Goal: Contribute content

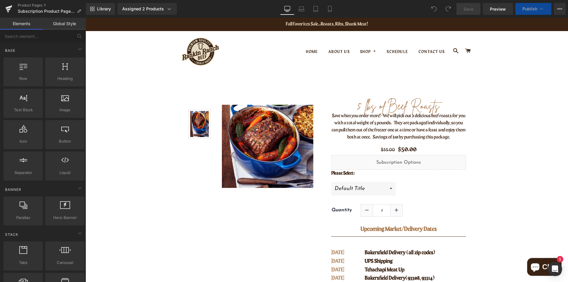
scroll to position [118, 0]
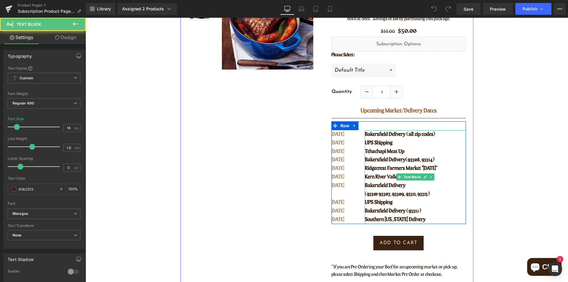
click at [376, 183] on span "Bakersfield Delivery" at bounding box center [384, 185] width 41 height 5
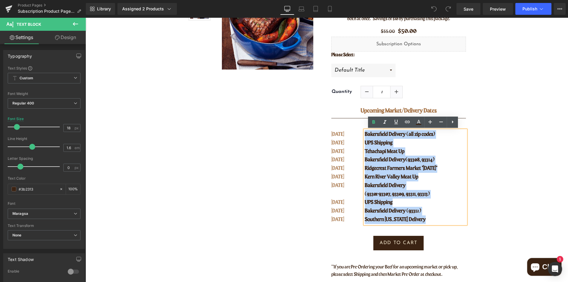
drag, startPoint x: 430, startPoint y: 218, endPoint x: 362, endPoint y: 133, distance: 109.0
click at [364, 133] on div "Bakersfield Delivery (all zip codes) UPS Shipping Tehachapi Meat Up Bakersfield…" at bounding box center [414, 177] width 101 height 94
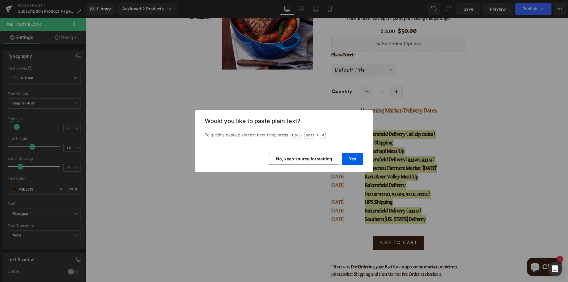
click at [299, 158] on button "No, keep source formatting" at bounding box center [304, 159] width 70 height 12
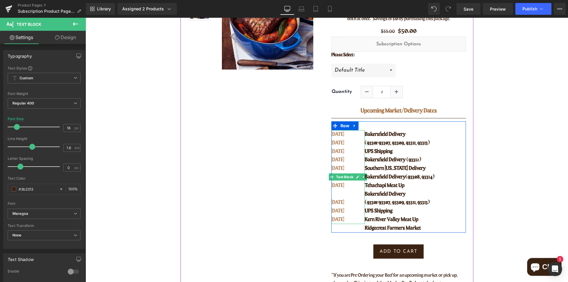
click at [334, 145] on span "SEPT 30" at bounding box center [337, 142] width 13 height 5
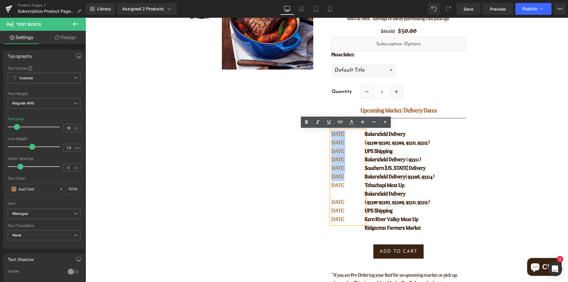
drag, startPoint x: 346, startPoint y: 177, endPoint x: 329, endPoint y: 134, distance: 46.4
click at [331, 134] on div "SEPT 30 SEPT 30 OCT 02 OCT 07 OCT 08 OCT 09 OCT 14 OCT 14 OCT 21 OCT 27" at bounding box center [348, 177] width 34 height 94
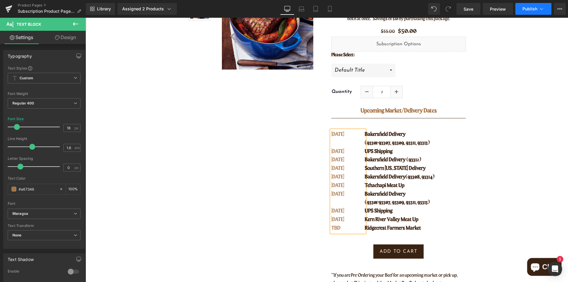
click at [521, 12] on button "Publish" at bounding box center [533, 9] width 36 height 12
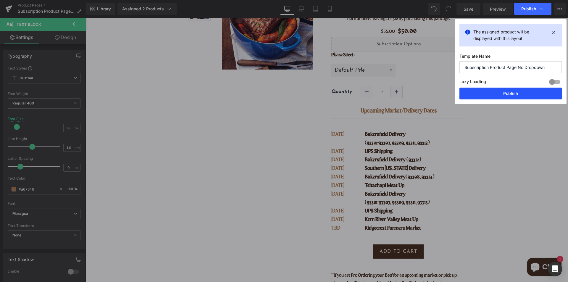
click at [515, 95] on button "Publish" at bounding box center [510, 93] width 102 height 12
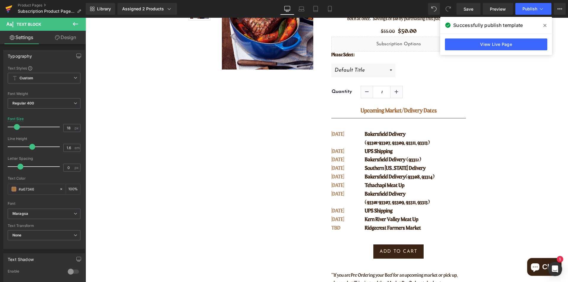
click at [9, 9] on icon at bounding box center [8, 8] width 7 height 15
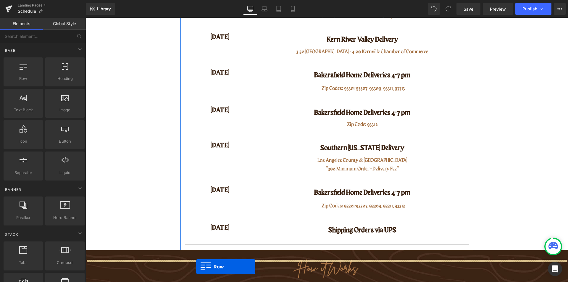
scroll to position [319, 0]
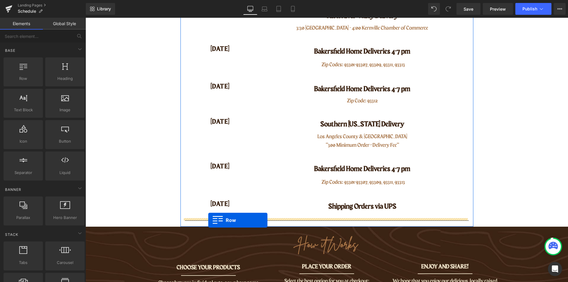
drag, startPoint x: 185, startPoint y: 66, endPoint x: 208, endPoint y: 220, distance: 156.0
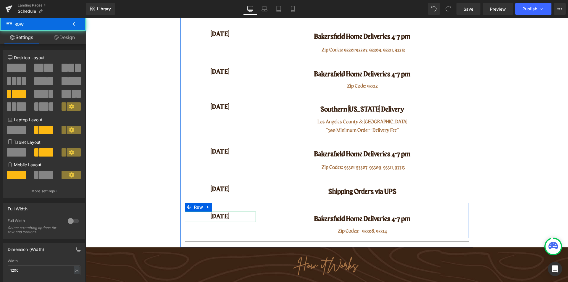
scroll to position [304, 0]
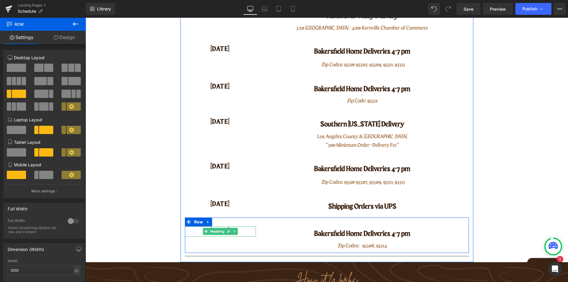
click at [227, 231] on icon at bounding box center [228, 231] width 3 height 4
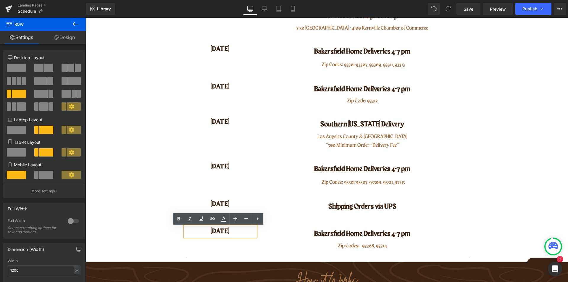
click at [224, 233] on h4 "[DATE]" at bounding box center [220, 231] width 71 height 10
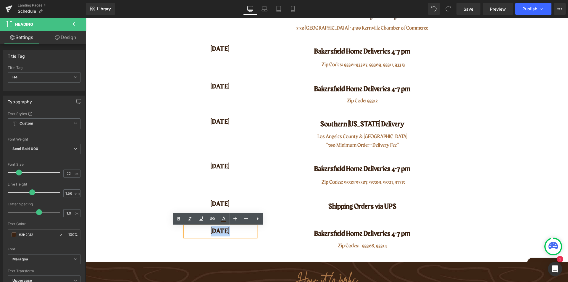
drag, startPoint x: 207, startPoint y: 232, endPoint x: 234, endPoint y: 233, distance: 27.2
click at [234, 233] on h4 "[DATE]" at bounding box center [220, 231] width 71 height 10
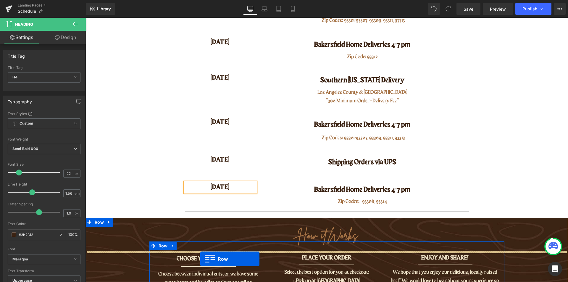
scroll to position [340, 0]
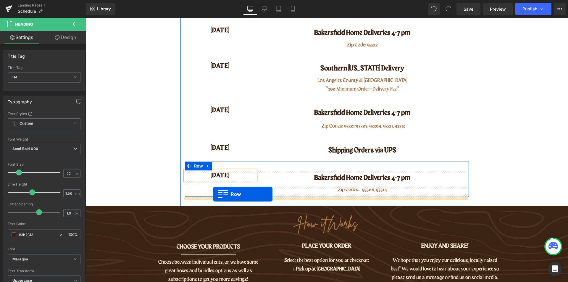
drag, startPoint x: 184, startPoint y: 52, endPoint x: 213, endPoint y: 194, distance: 144.6
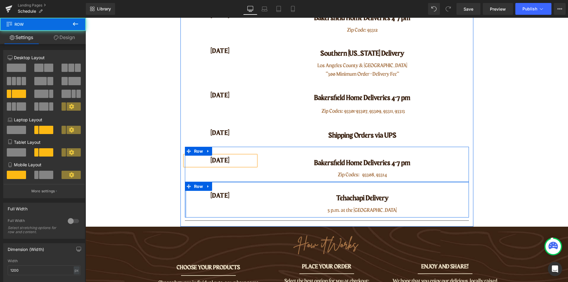
scroll to position [325, 0]
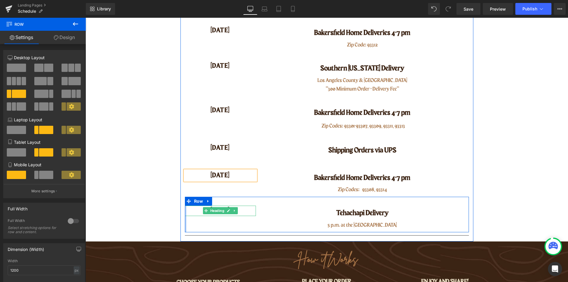
click at [222, 210] on span "Heading" at bounding box center [217, 210] width 16 height 7
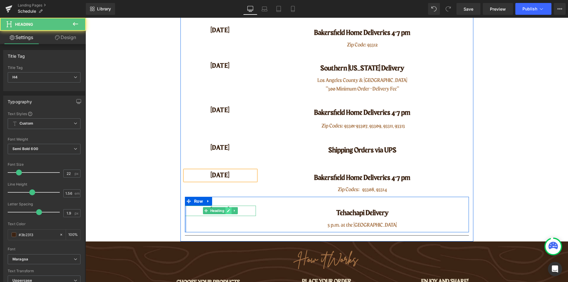
click at [227, 210] on icon at bounding box center [228, 211] width 3 height 4
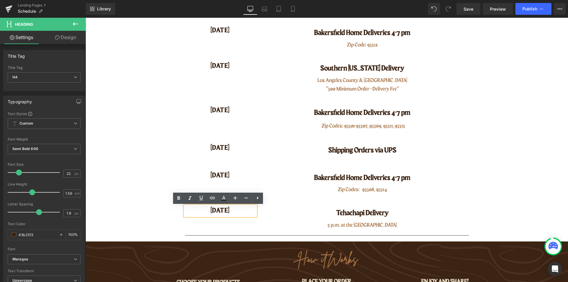
click at [225, 211] on h4 "[DATE]" at bounding box center [220, 210] width 71 height 10
drag, startPoint x: 230, startPoint y: 213, endPoint x: 203, endPoint y: 211, distance: 26.6
click at [203, 211] on h4 "[DATE]" at bounding box center [220, 210] width 71 height 10
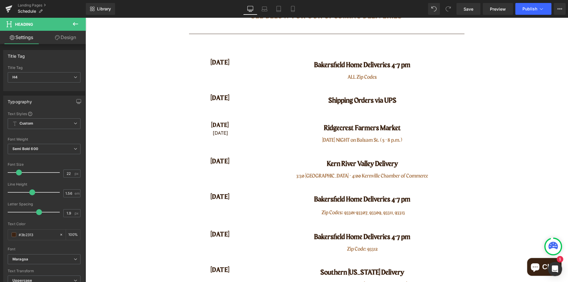
scroll to position [118, 0]
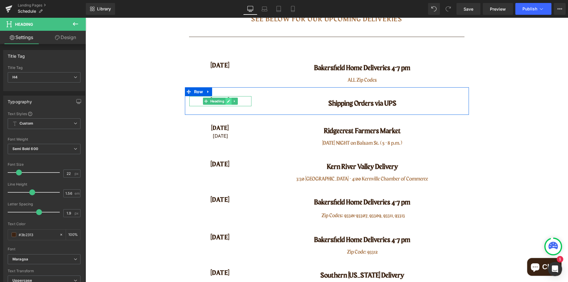
click at [227, 103] on icon at bounding box center [228, 101] width 3 height 4
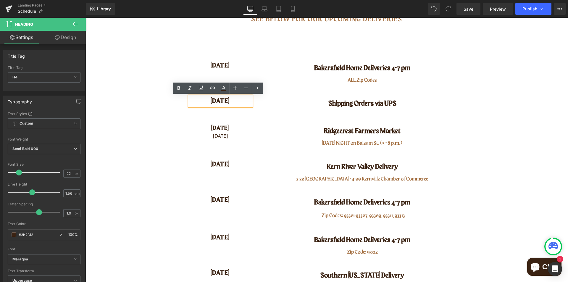
click at [213, 104] on h4 "[DATE]" at bounding box center [220, 101] width 62 height 10
drag, startPoint x: 204, startPoint y: 103, endPoint x: 234, endPoint y: 102, distance: 30.5
click at [234, 102] on h4 "[DATE]" at bounding box center [220, 101] width 62 height 10
click at [85, 18] on div at bounding box center [85, 18] width 0 height 0
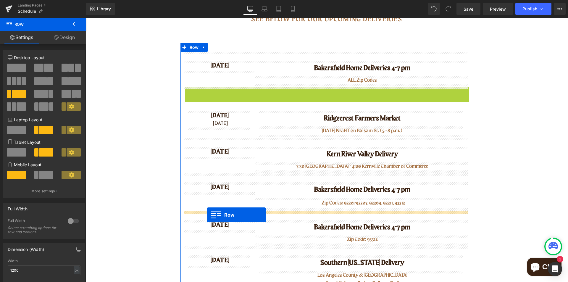
drag, startPoint x: 185, startPoint y: 93, endPoint x: 207, endPoint y: 214, distance: 123.3
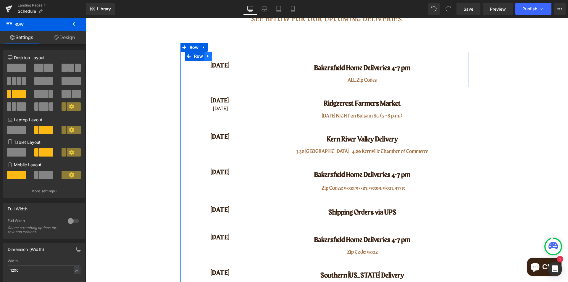
click at [207, 56] on icon at bounding box center [207, 56] width 1 height 3
click at [222, 57] on icon at bounding box center [223, 56] width 4 height 4
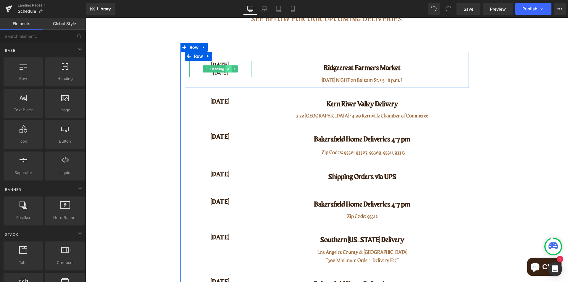
click at [226, 72] on link at bounding box center [228, 68] width 6 height 7
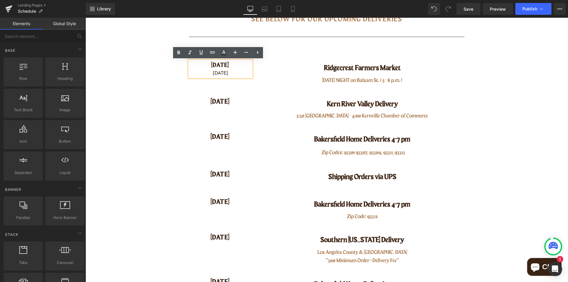
click at [226, 72] on div "[DATE]" at bounding box center [220, 73] width 62 height 7
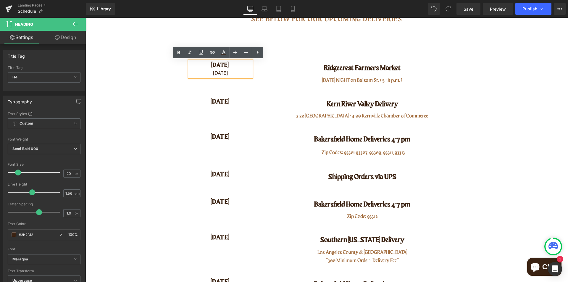
drag, startPoint x: 235, startPoint y: 73, endPoint x: 208, endPoint y: 66, distance: 28.0
click at [208, 66] on div "[DATE] [DATE]" at bounding box center [220, 69] width 62 height 17
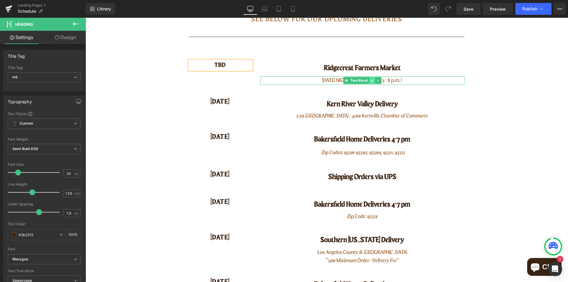
click at [370, 81] on icon at bounding box center [371, 80] width 3 height 3
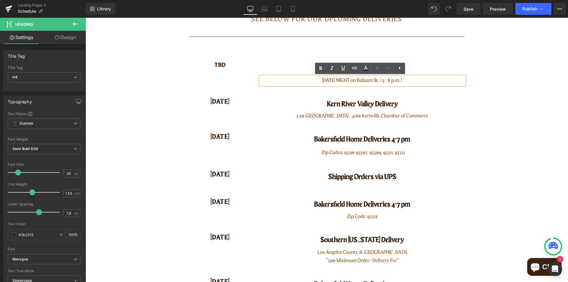
click at [350, 81] on p "[DATE] NIGHT on Balsam St. (5 - 8 p.m.)" at bounding box center [362, 80] width 204 height 9
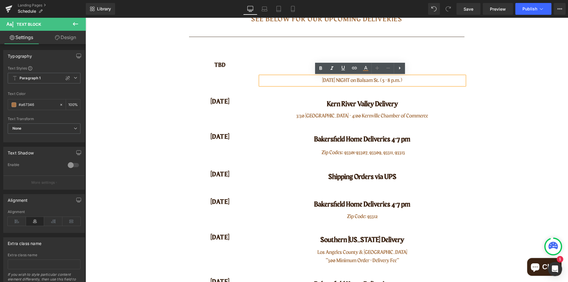
drag, startPoint x: 314, startPoint y: 80, endPoint x: 409, endPoint y: 80, distance: 95.8
click at [409, 80] on p "[DATE] NIGHT on Balsam St. (5 - 8 p.m.)" at bounding box center [362, 80] width 204 height 9
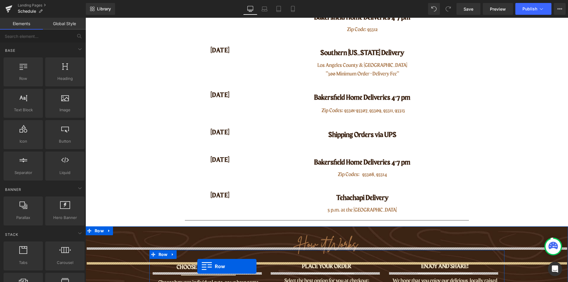
scroll to position [290, 0]
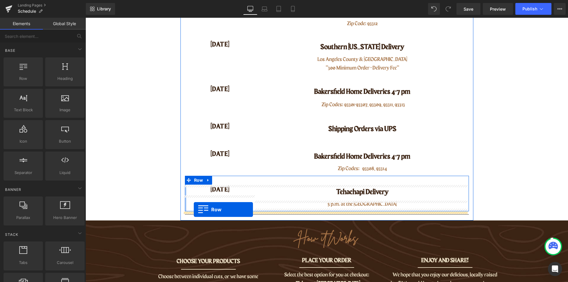
drag, startPoint x: 187, startPoint y: 56, endPoint x: 194, endPoint y: 209, distance: 153.8
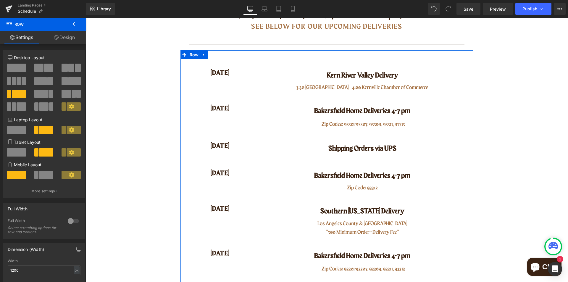
scroll to position [68, 0]
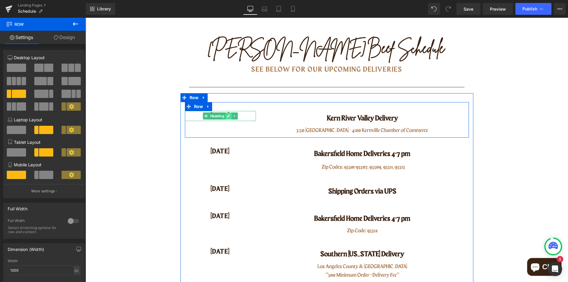
click at [227, 115] on icon at bounding box center [228, 115] width 3 height 3
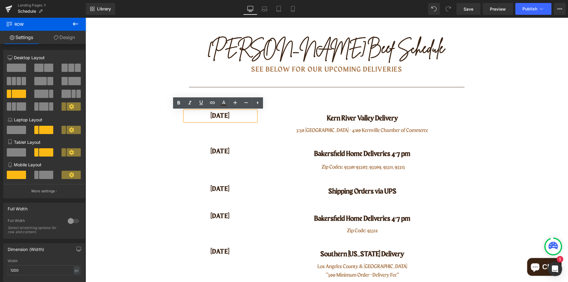
click at [227, 117] on h4 "[DATE]" at bounding box center [220, 116] width 71 height 10
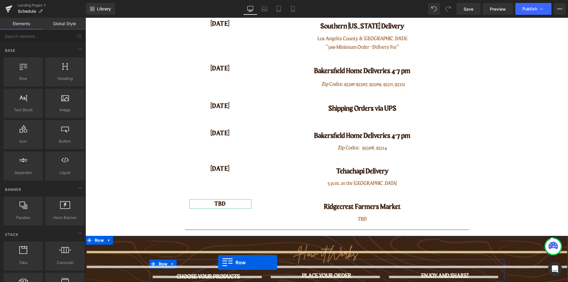
scroll to position [299, 0]
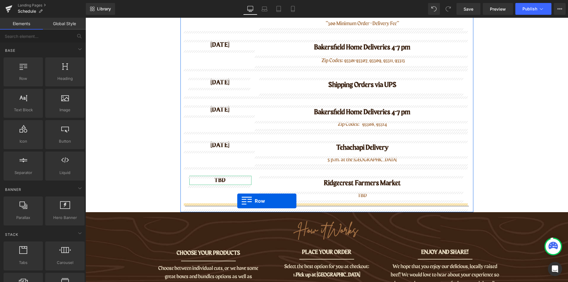
drag, startPoint x: 185, startPoint y: 108, endPoint x: 237, endPoint y: 201, distance: 106.1
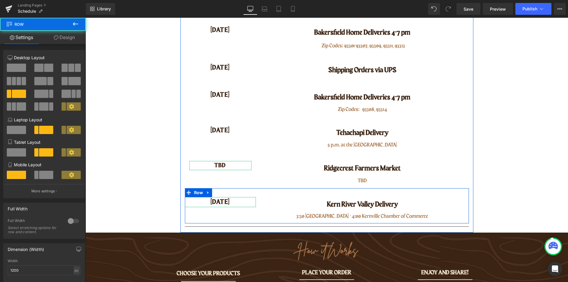
scroll to position [284, 0]
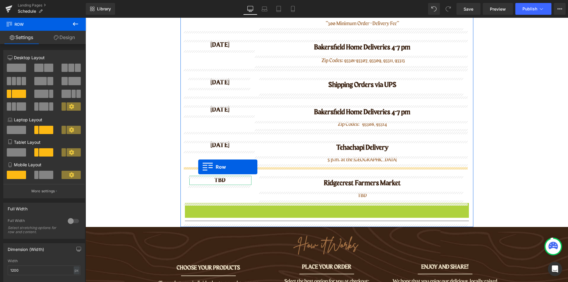
drag, startPoint x: 186, startPoint y: 209, endPoint x: 198, endPoint y: 167, distance: 44.2
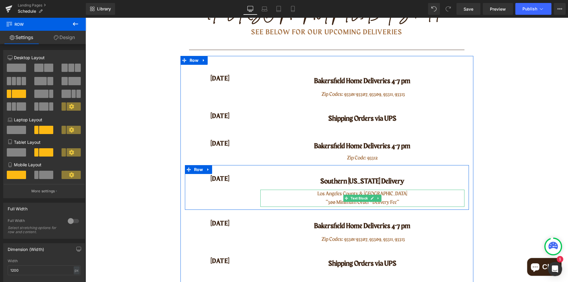
scroll to position [77, 0]
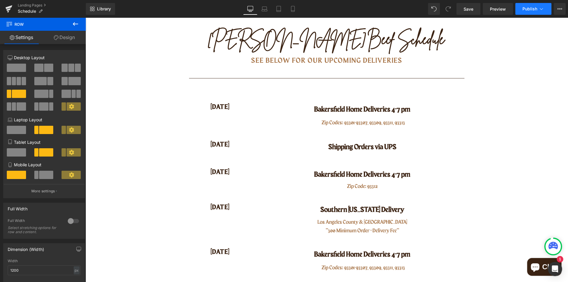
click at [529, 8] on span "Publish" at bounding box center [529, 9] width 15 height 5
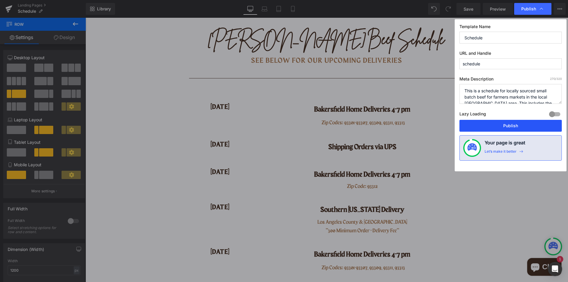
click at [513, 128] on button "Publish" at bounding box center [510, 126] width 102 height 12
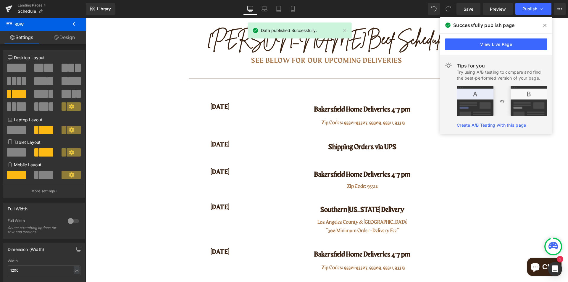
click at [543, 25] on span at bounding box center [544, 25] width 9 height 9
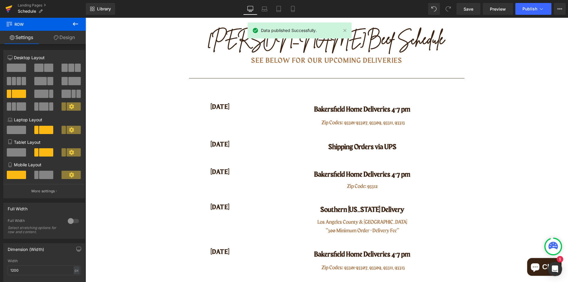
click at [8, 7] on icon at bounding box center [9, 7] width 7 height 4
